Goal: Transaction & Acquisition: Download file/media

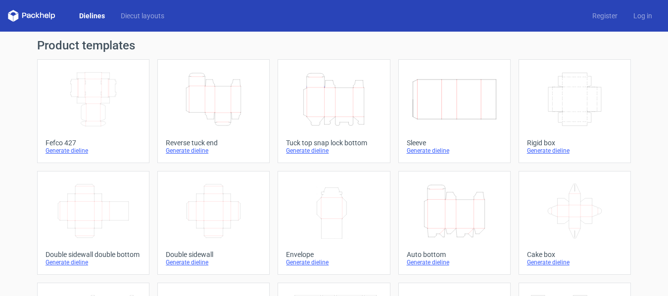
click at [446, 130] on div "Width Depth Height" at bounding box center [455, 99] width 96 height 63
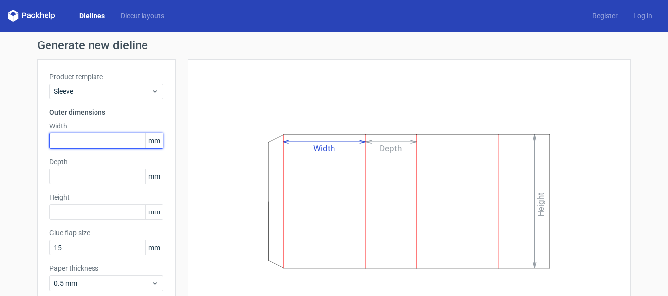
click at [97, 144] on input "text" at bounding box center [106, 141] width 114 height 16
click at [147, 145] on span "mm" at bounding box center [153, 141] width 17 height 15
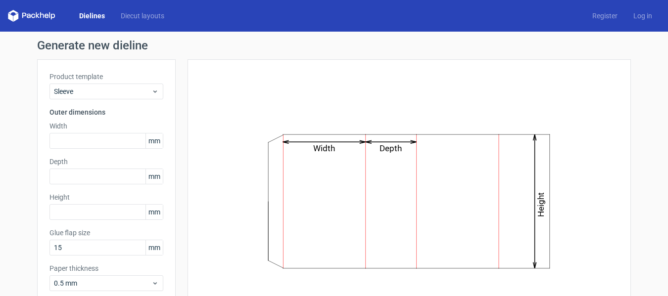
click at [155, 140] on span "mm" at bounding box center [153, 141] width 17 height 15
drag, startPoint x: 156, startPoint y: 140, endPoint x: 83, endPoint y: 142, distance: 72.8
click at [84, 141] on div "mm" at bounding box center [106, 141] width 114 height 16
click at [83, 143] on input "text" at bounding box center [106, 141] width 114 height 16
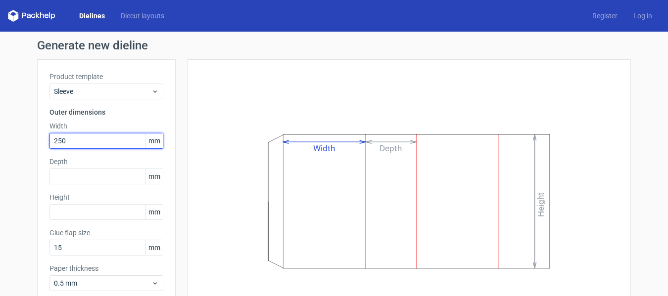
type input "250"
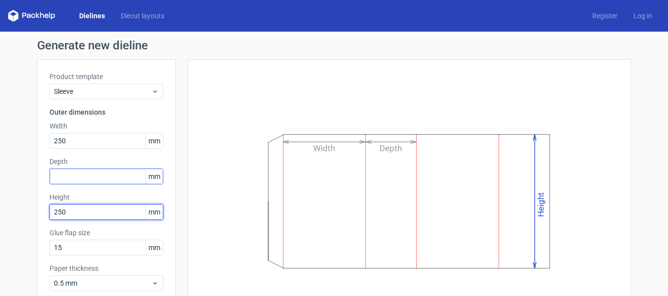
type input "250"
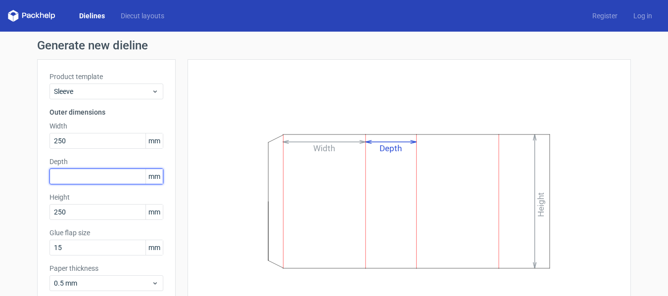
click at [103, 179] on input "text" at bounding box center [106, 177] width 114 height 16
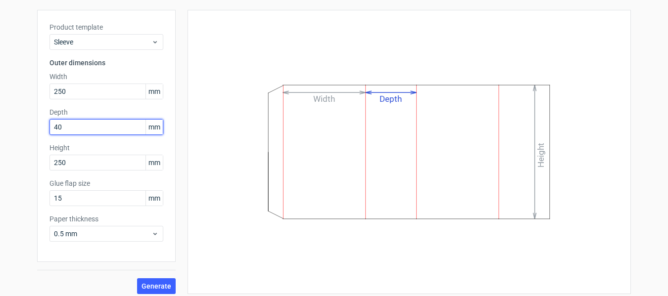
scroll to position [55, 0]
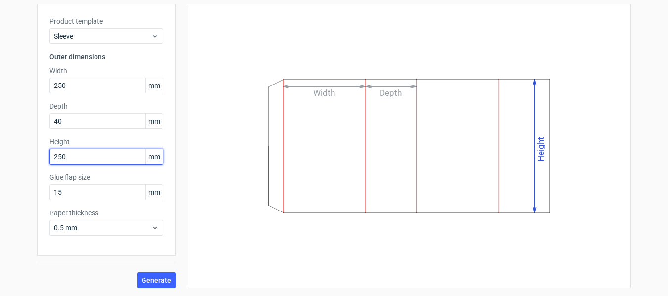
click at [85, 153] on input "250" at bounding box center [106, 157] width 114 height 16
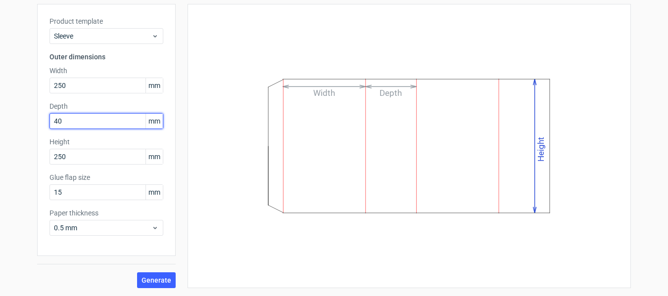
drag, startPoint x: 67, startPoint y: 123, endPoint x: -4, endPoint y: 123, distance: 70.8
click at [0, 123] on html "Dielines Diecut layouts Register Log in Generate new dieline Product template S…" at bounding box center [334, 148] width 668 height 296
type input "250"
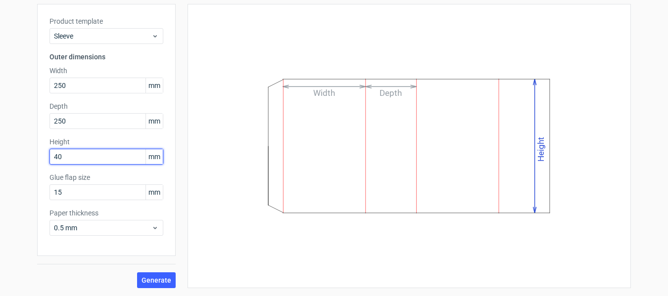
type input "40"
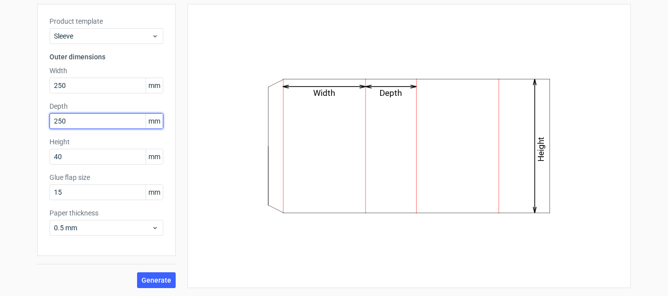
click at [37, 118] on div "Product template Sleeve Outer dimensions Width 250 mm Depth 250 mm Height 40 mm…" at bounding box center [106, 130] width 139 height 252
type input "40"
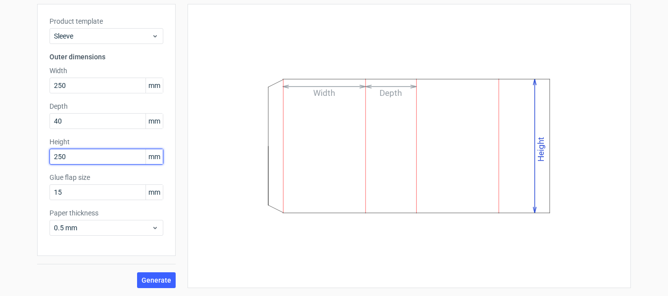
type input "250"
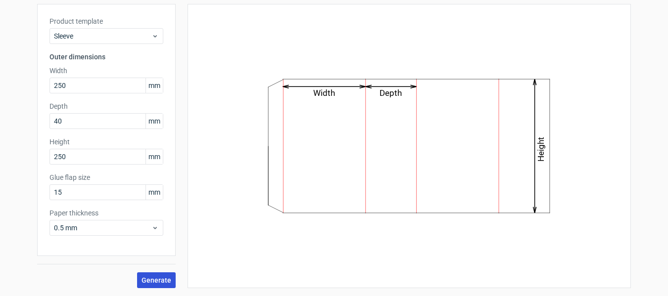
click at [143, 284] on span "Generate" at bounding box center [157, 280] width 30 height 7
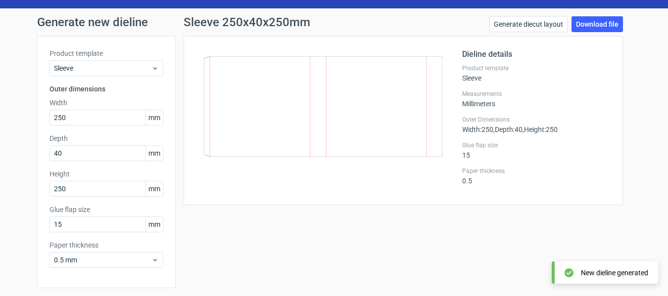
scroll to position [6, 0]
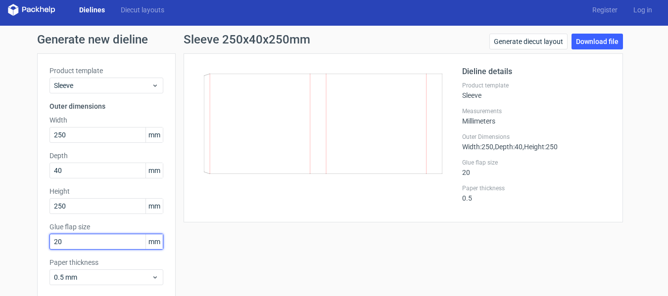
type input "20"
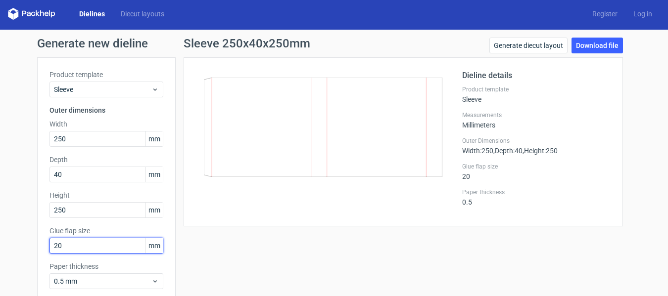
scroll to position [0, 0]
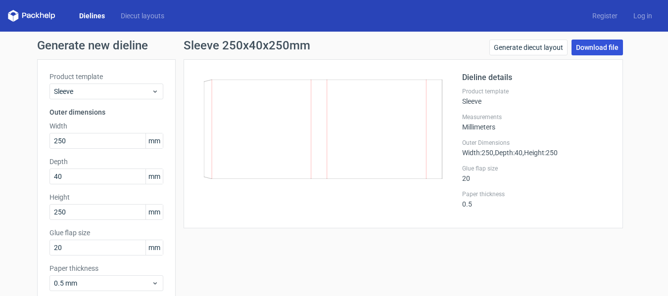
click at [597, 46] on link "Download file" at bounding box center [597, 48] width 51 height 16
